Goal: Task Accomplishment & Management: Complete application form

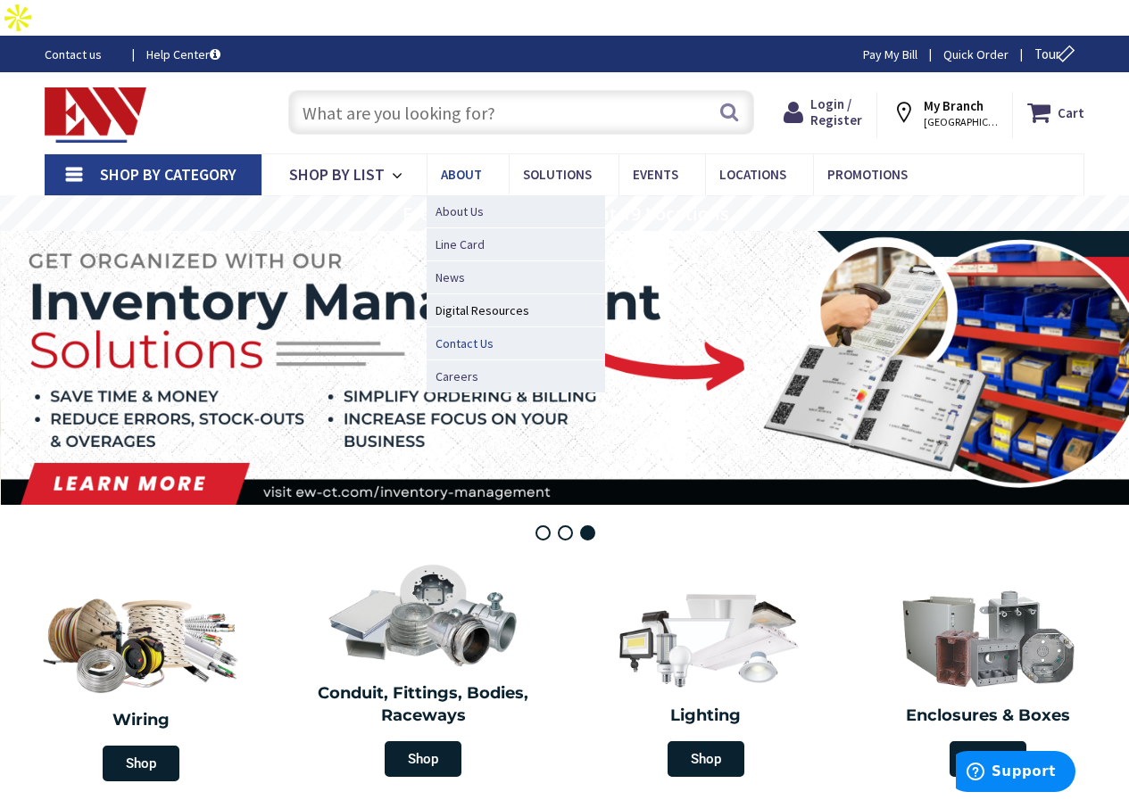
click at [463, 335] on span "Contact Us" at bounding box center [464, 344] width 58 height 18
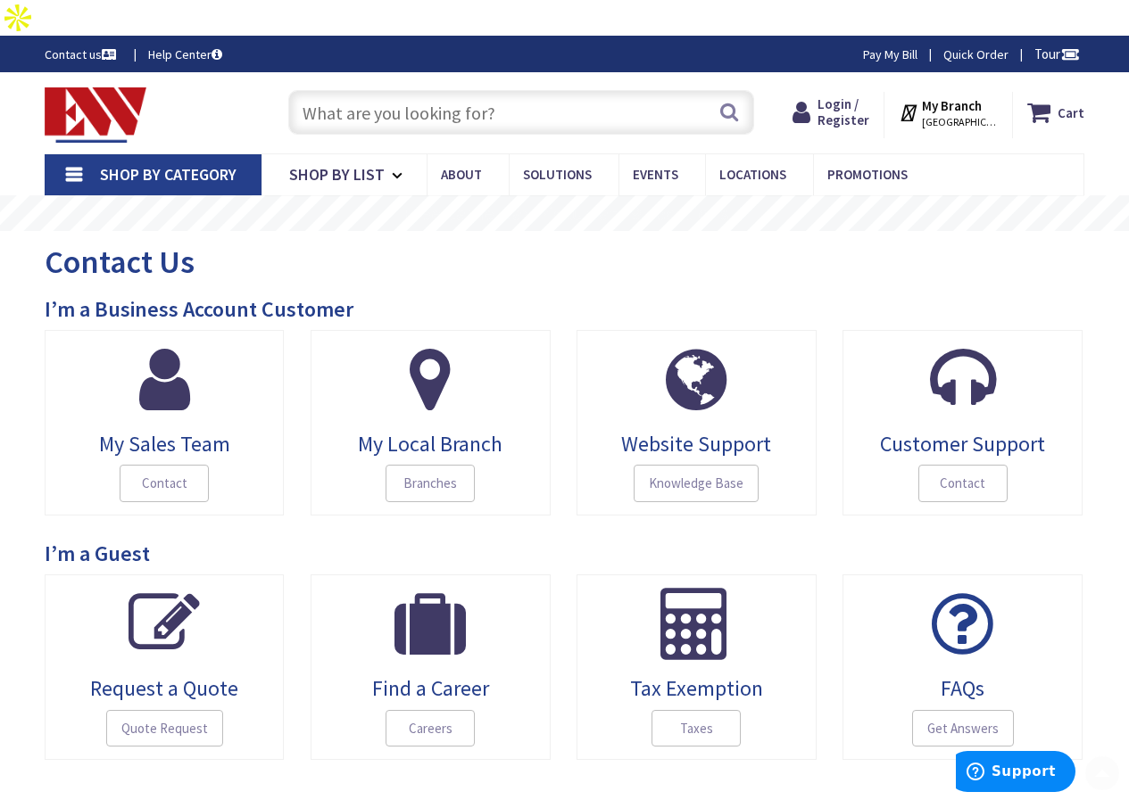
scroll to position [595, 0]
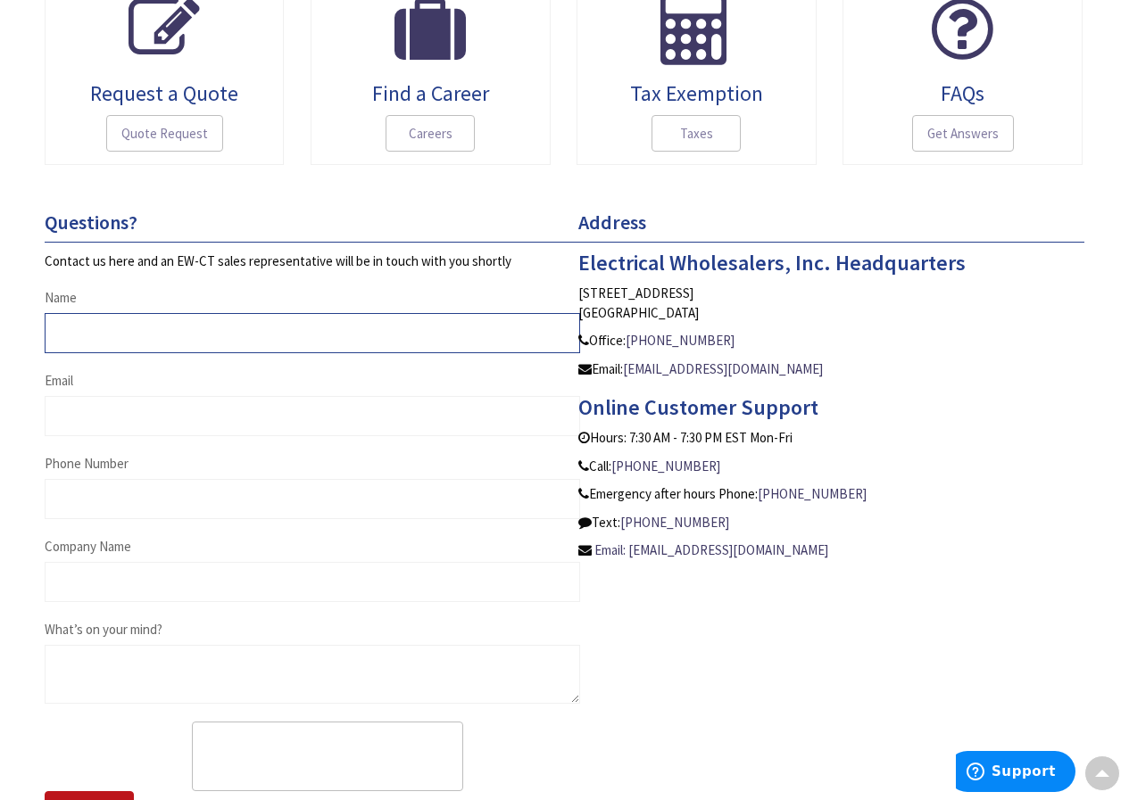
click at [137, 313] on input "Name" at bounding box center [312, 333] width 535 height 40
type input "[PERSON_NAME]"
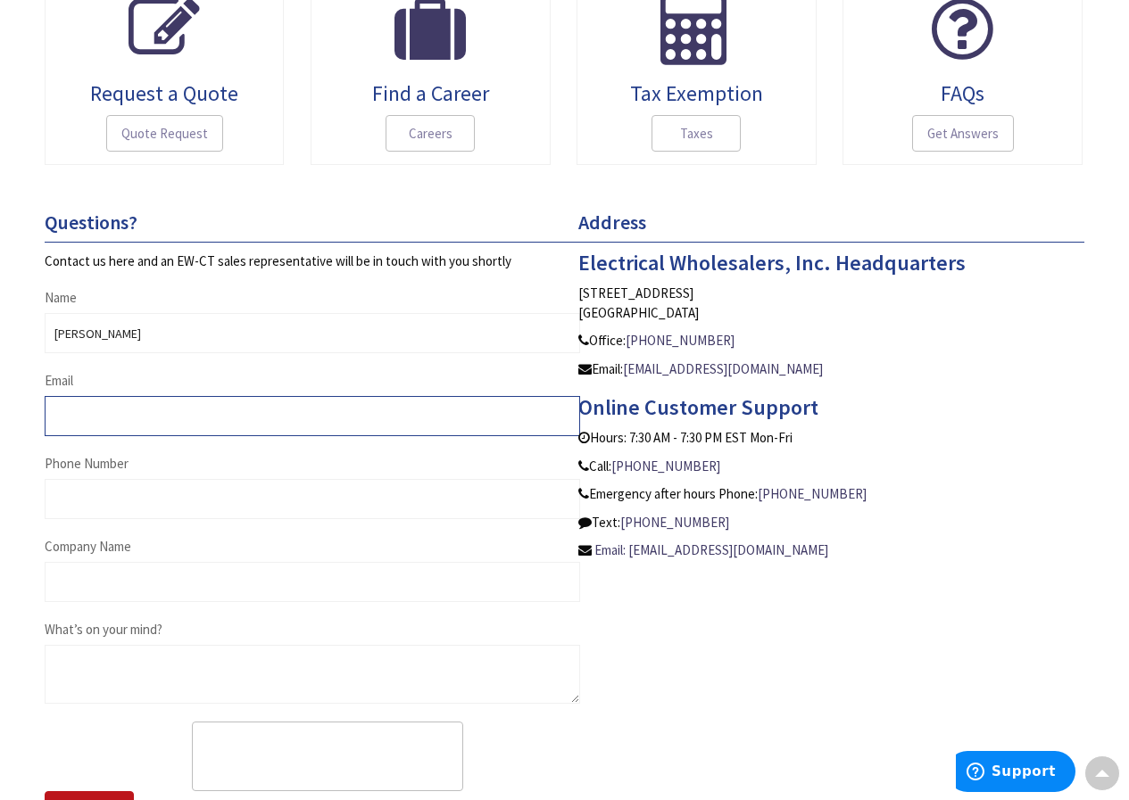
type input "[EMAIL_ADDRESS][DOMAIN_NAME]"
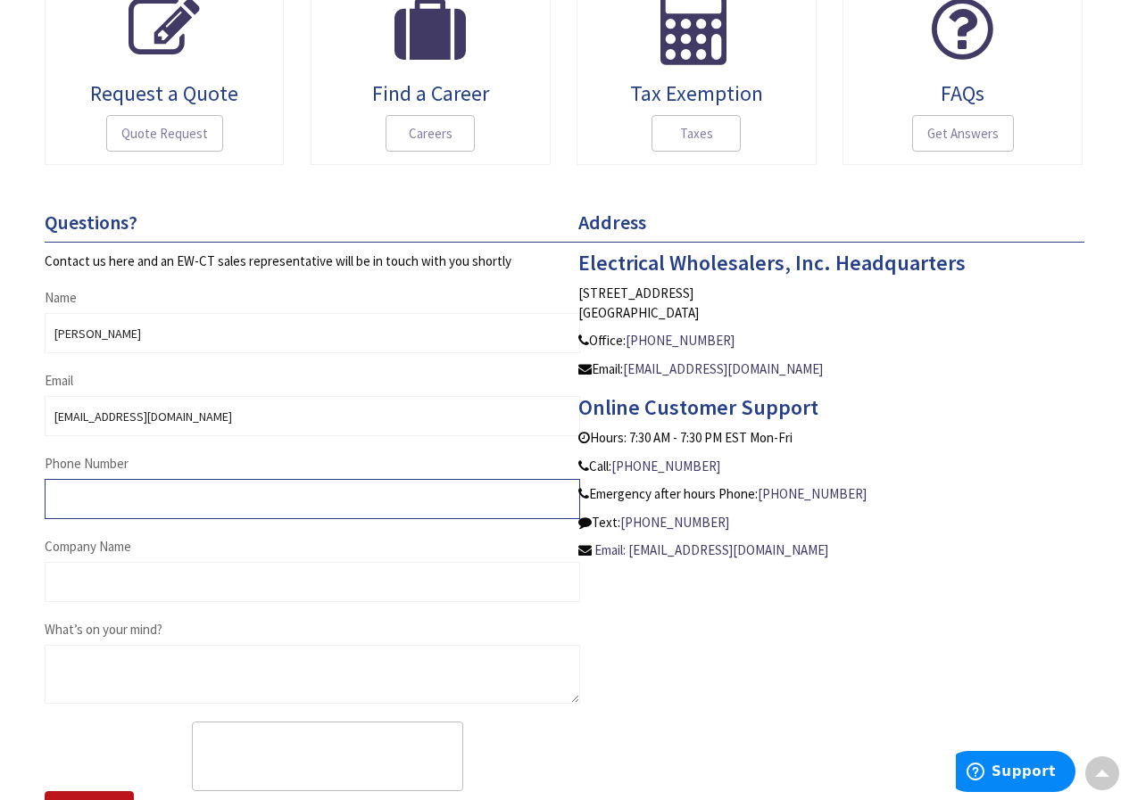
type input "9178304394"
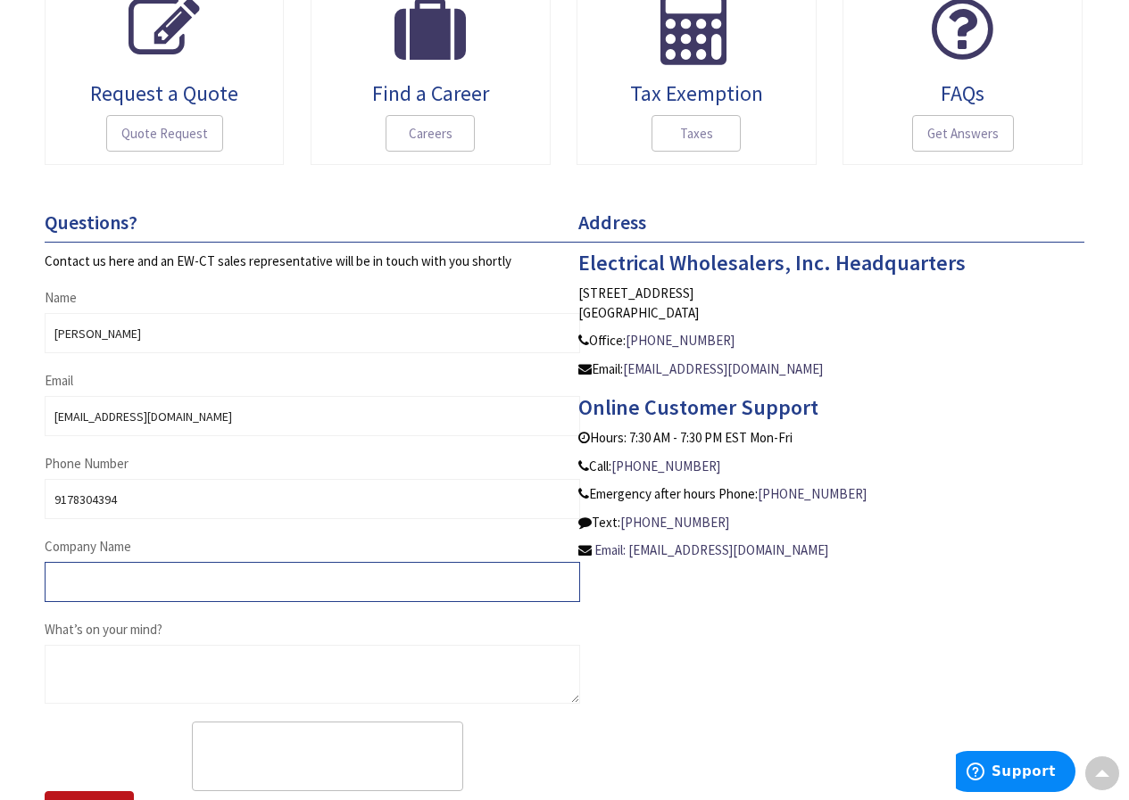
type input "[PERSON_NAME]"
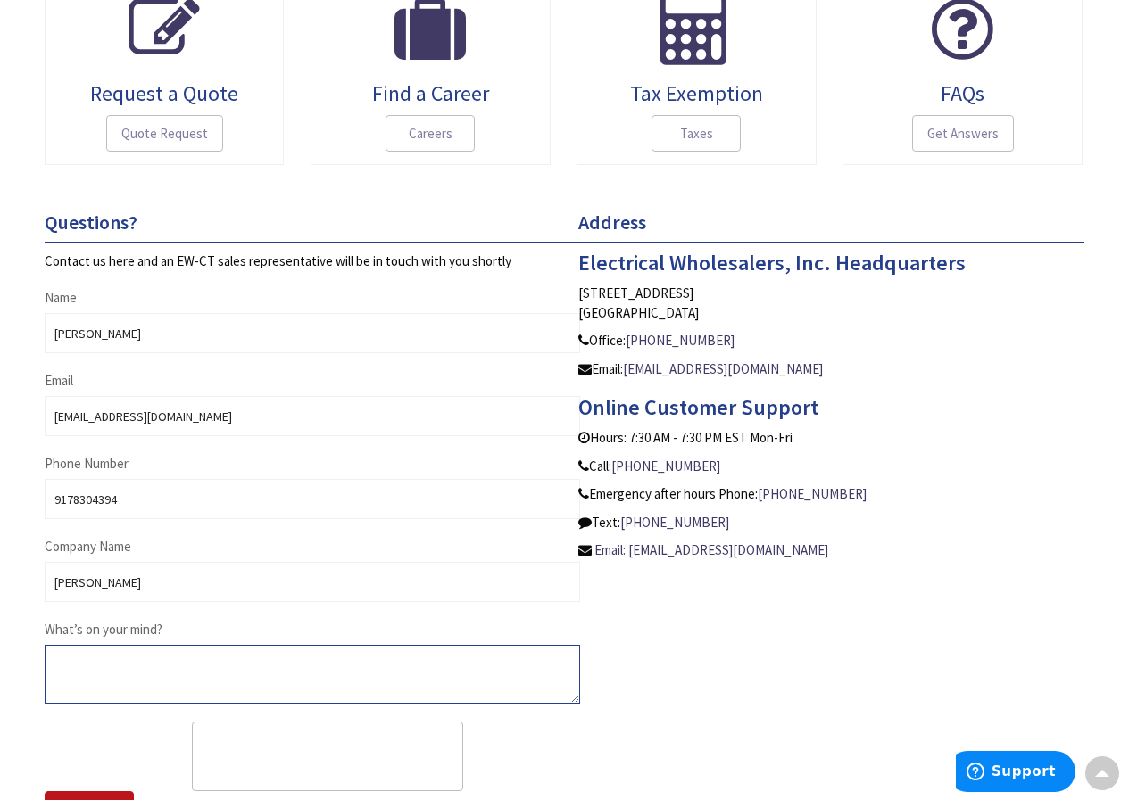
click at [205, 645] on textarea "What’s on your mind?" at bounding box center [312, 674] width 535 height 59
paste textarea "Are you interested in Selling your Business? Hi , my name is [PERSON_NAME] and …"
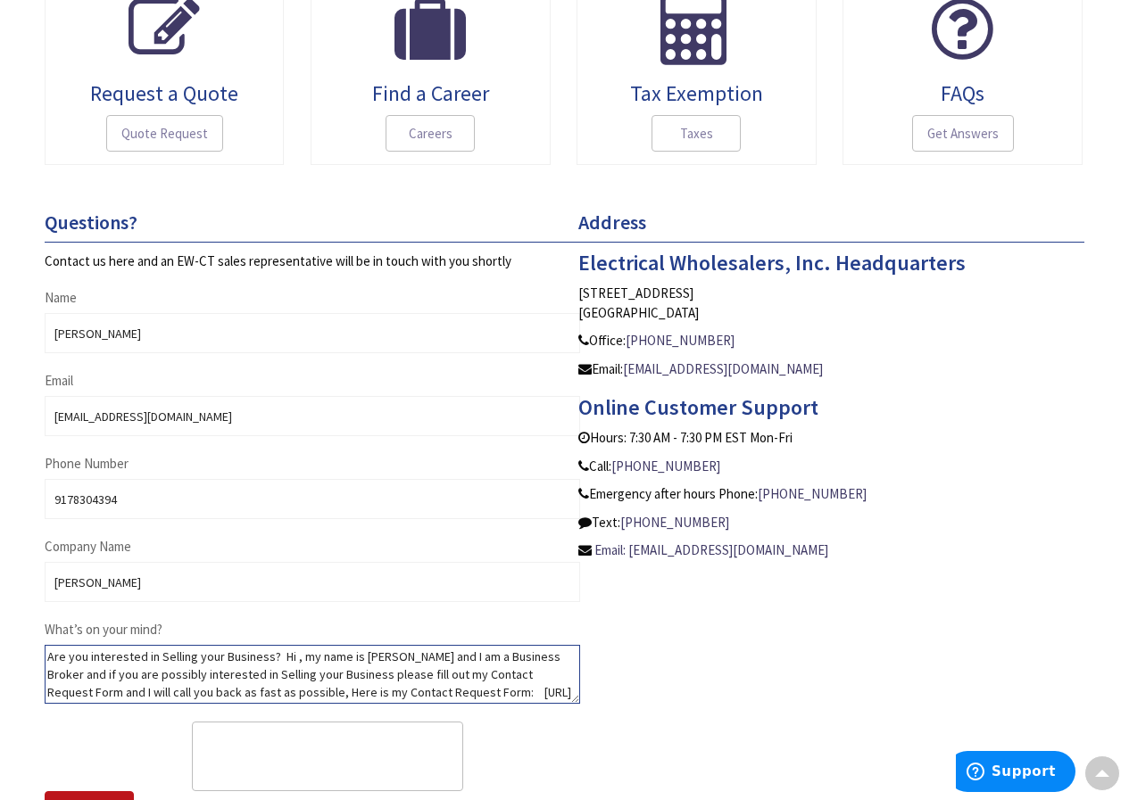
scroll to position [52, 0]
type textarea "Are you interested in Selling your Business? Hi , my name is [PERSON_NAME] and …"
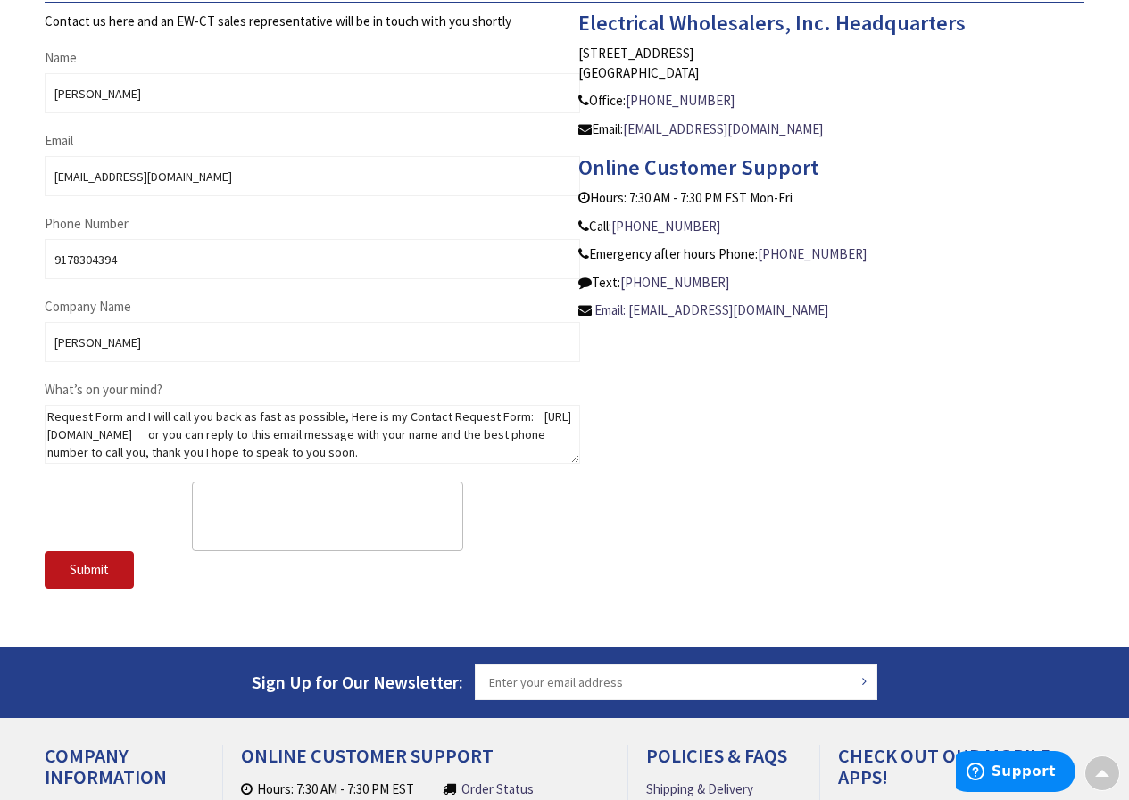
scroll to position [838, 0]
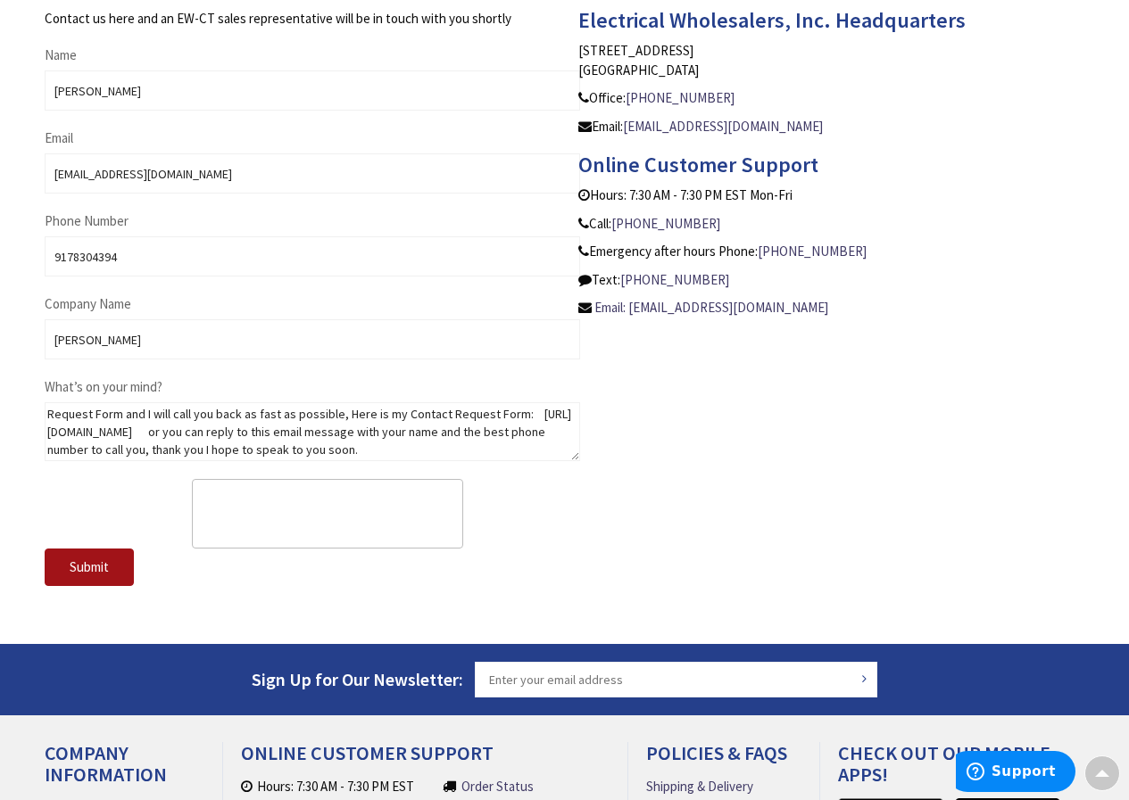
click at [83, 559] on span "Submit" at bounding box center [89, 567] width 39 height 17
